Goal: Transaction & Acquisition: Book appointment/travel/reservation

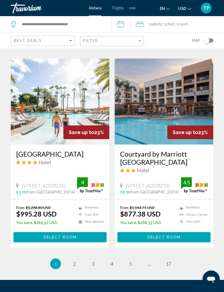
scroll to position [1048, 0]
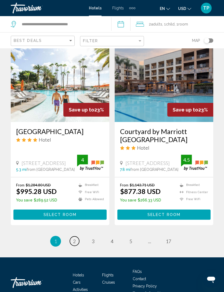
click at [76, 237] on link "page 2" at bounding box center [74, 241] width 9 height 9
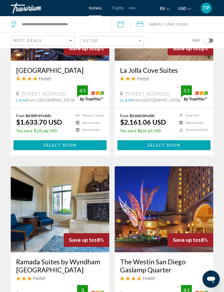
scroll to position [1047, 0]
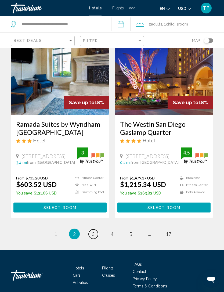
click at [92, 231] on span "3" at bounding box center [93, 234] width 3 height 6
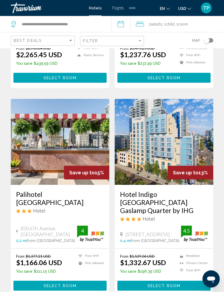
scroll to position [1047, 0]
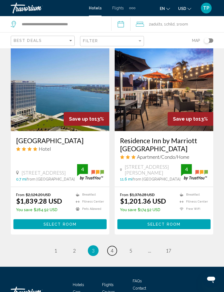
click at [115, 246] on link "page 4" at bounding box center [112, 250] width 9 height 9
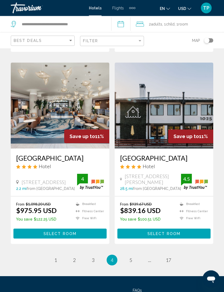
scroll to position [1028, 0]
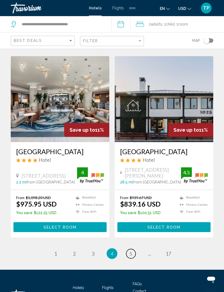
click at [132, 251] on span "5" at bounding box center [131, 254] width 3 height 6
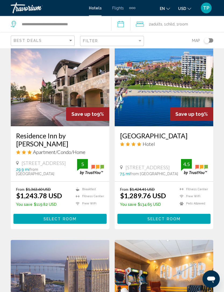
scroll to position [436, 0]
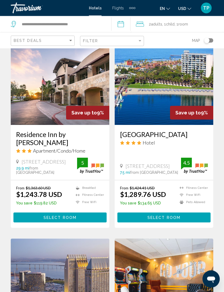
click at [194, 131] on h3 "[GEOGRAPHIC_DATA]" at bounding box center [164, 135] width 88 height 8
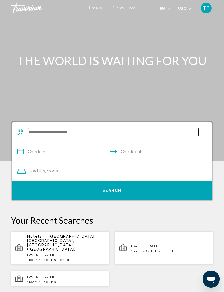
click at [38, 133] on input "Search widget" at bounding box center [113, 132] width 171 height 8
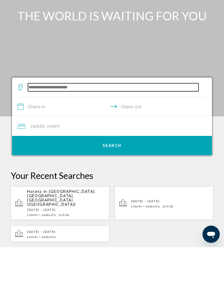
scroll to position [12, 0]
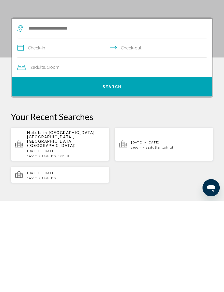
click at [30, 222] on span "San Diego, CA, United States (SAN)" at bounding box center [61, 230] width 69 height 17
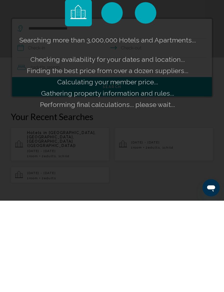
scroll to position [104, 0]
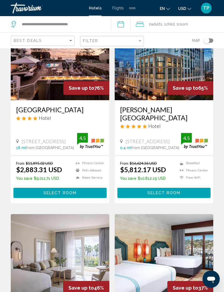
scroll to position [52, 0]
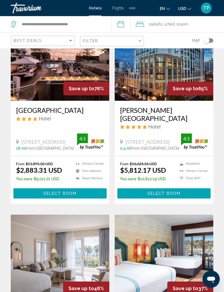
click at [124, 23] on input "**********" at bounding box center [122, 25] width 22 height 18
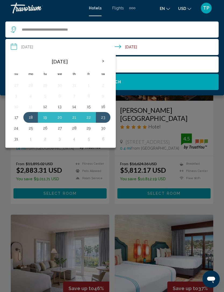
click at [16, 129] on button "24" at bounding box center [16, 129] width 9 height 8
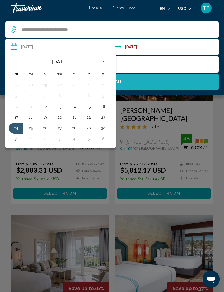
click at [178, 82] on button "Search" at bounding box center [112, 82] width 214 height 16
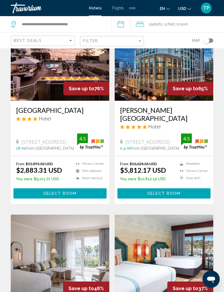
click at [124, 22] on input "**********" at bounding box center [122, 25] width 22 height 18
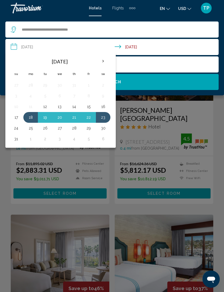
click at [29, 117] on button "18" at bounding box center [30, 118] width 9 height 8
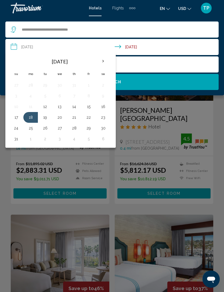
click at [15, 129] on button "24" at bounding box center [16, 129] width 9 height 8
type input "**********"
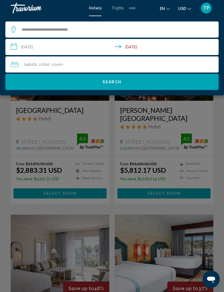
click at [41, 84] on button "Search" at bounding box center [112, 82] width 214 height 16
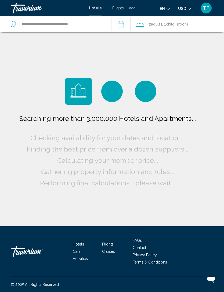
scroll to position [17, 0]
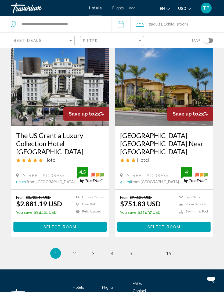
scroll to position [1040, 0]
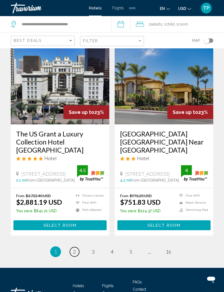
click at [74, 249] on span "2" at bounding box center [74, 252] width 3 height 6
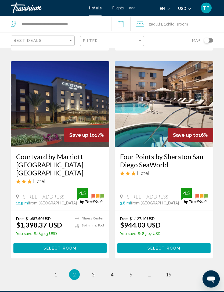
scroll to position [1048, 0]
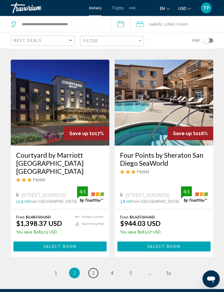
click at [94, 271] on span "3" at bounding box center [93, 274] width 3 height 6
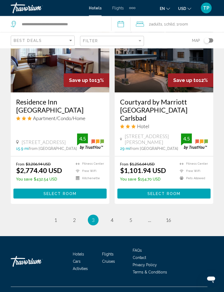
scroll to position [1042, 0]
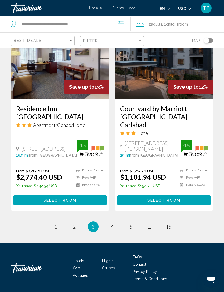
click at [114, 227] on link "page 4" at bounding box center [112, 226] width 9 height 9
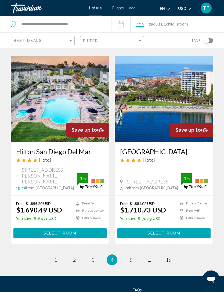
scroll to position [1040, 0]
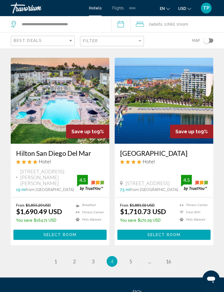
click at [188, 149] on h3 "[GEOGRAPHIC_DATA]" at bounding box center [164, 153] width 88 height 8
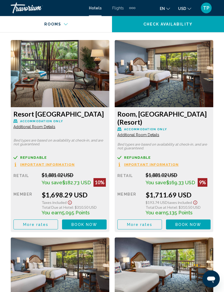
scroll to position [916, 0]
